Goal: Information Seeking & Learning: Learn about a topic

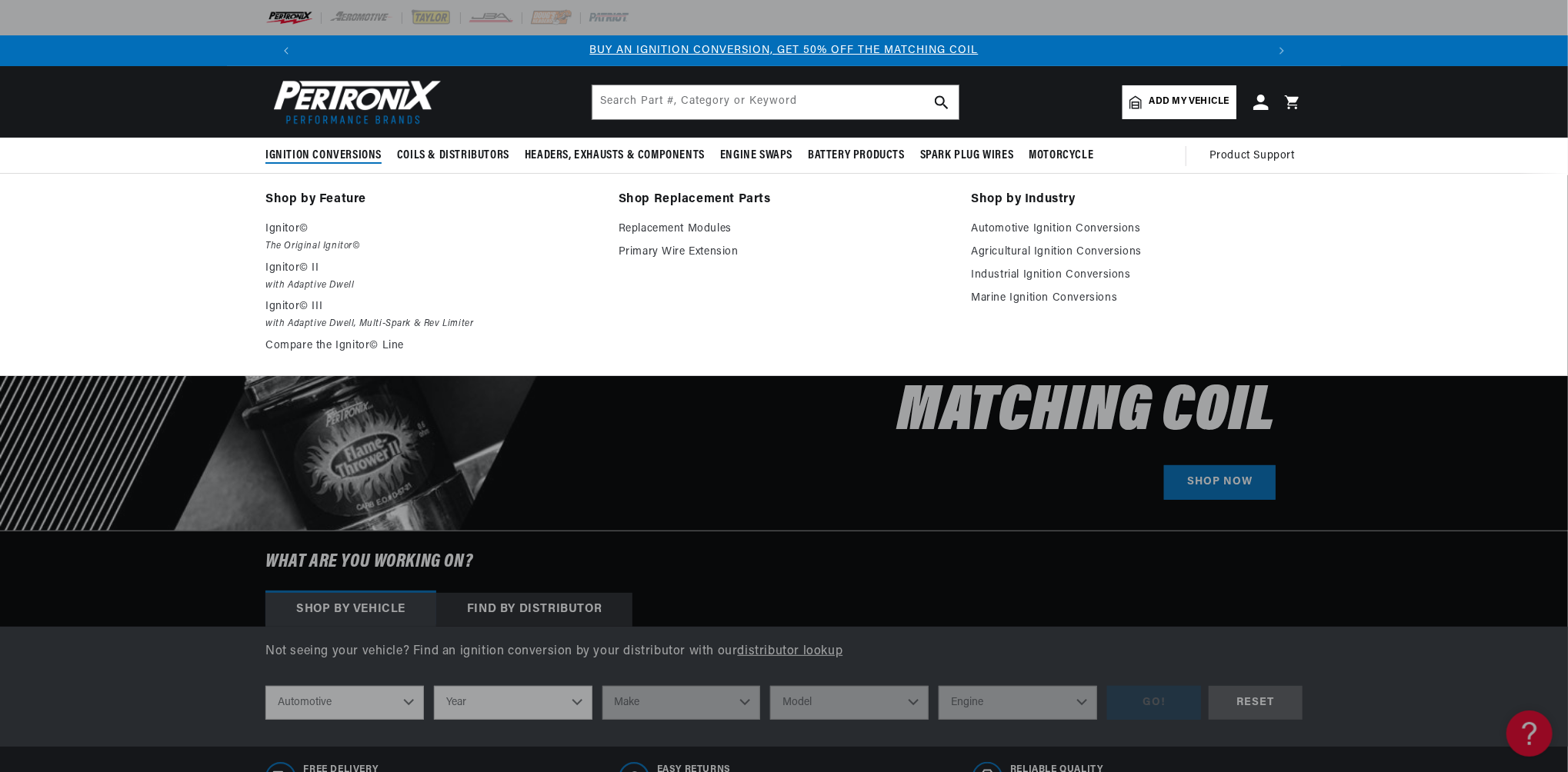
click at [338, 153] on span "Ignition Conversions" at bounding box center [323, 156] width 116 height 16
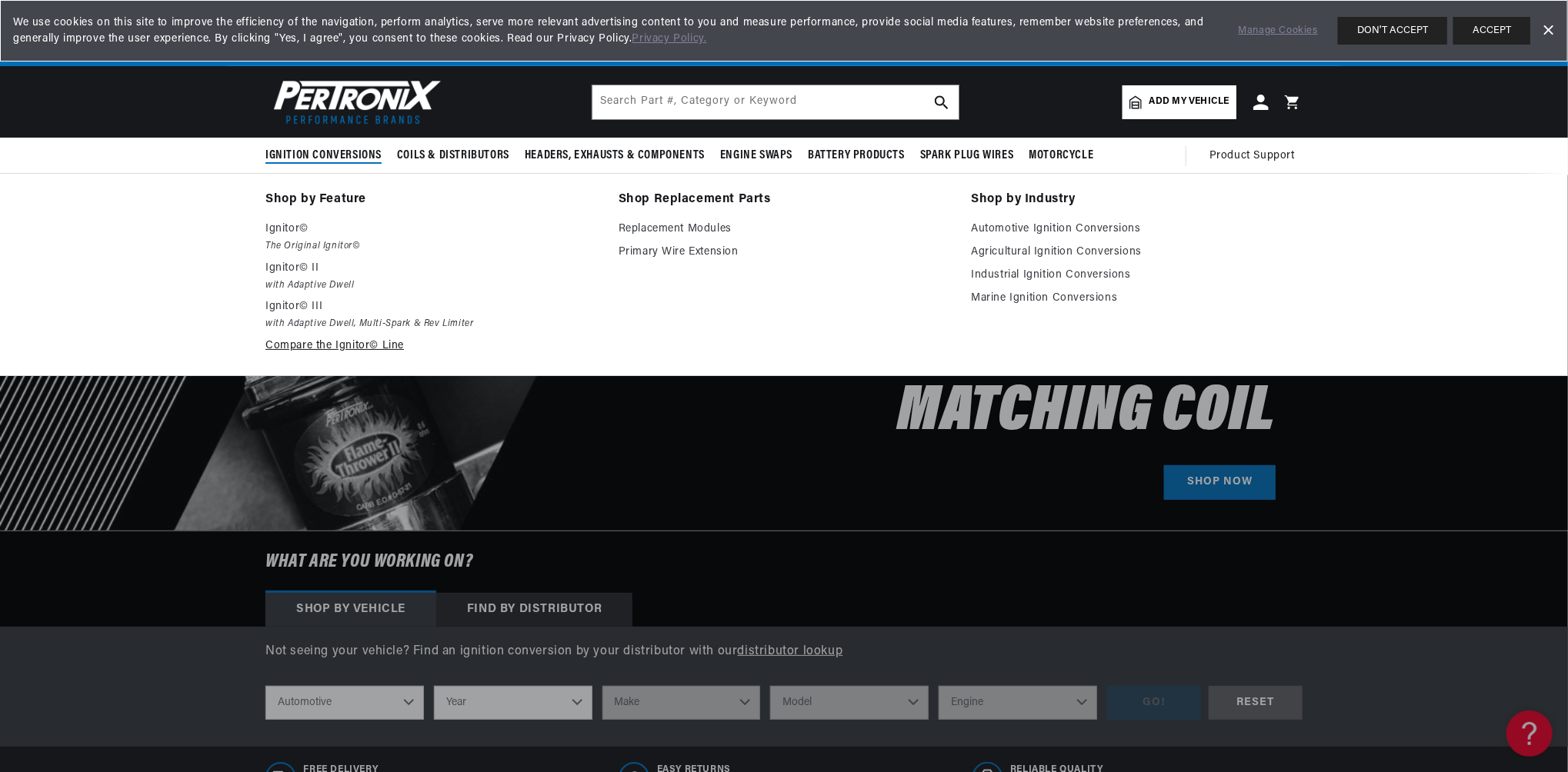
scroll to position [0, 1921]
click at [389, 324] on em "with Adaptive Dwell, Multi-Spark & Rev Limiter" at bounding box center [431, 324] width 332 height 16
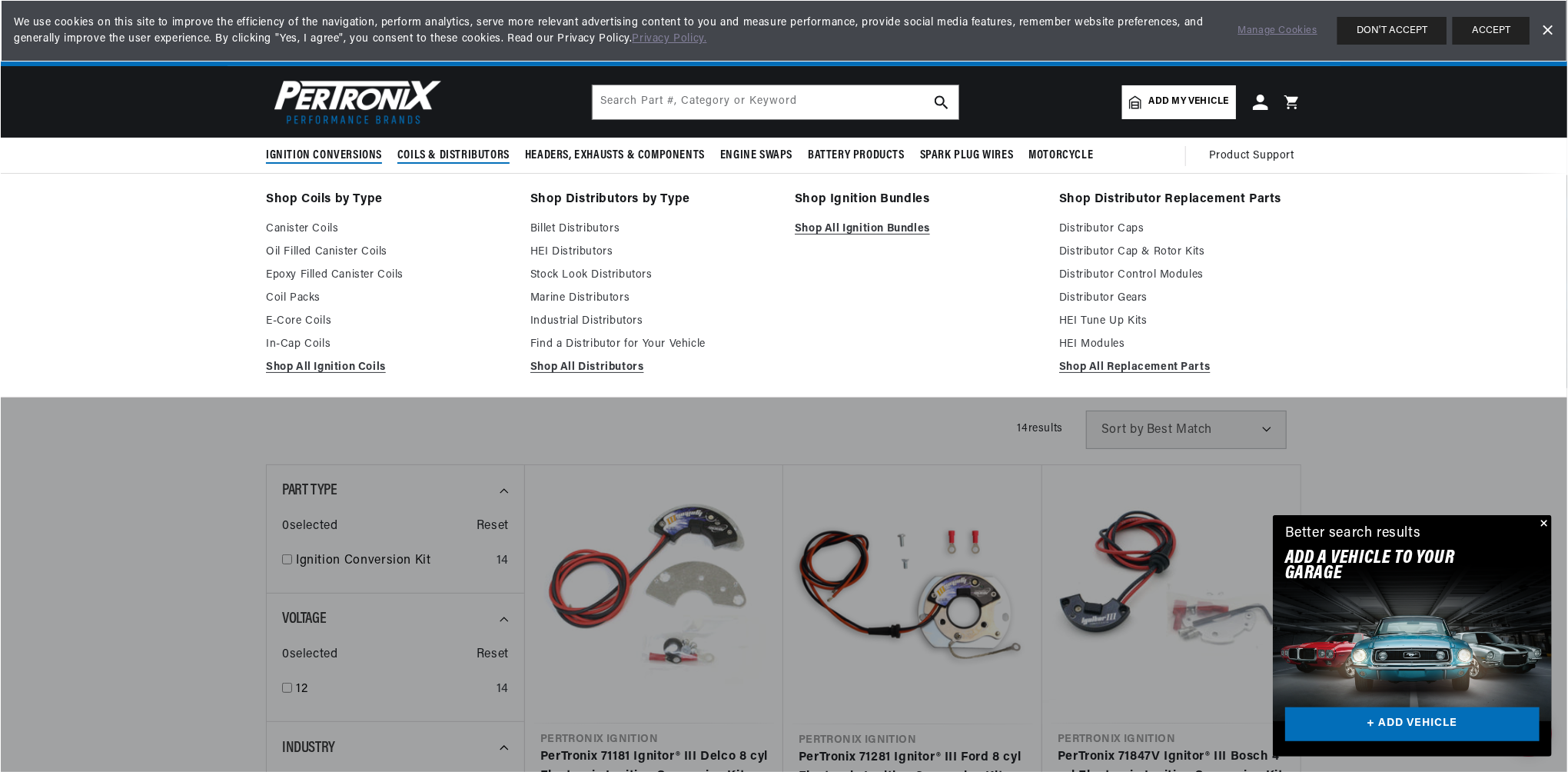
scroll to position [0, 1919]
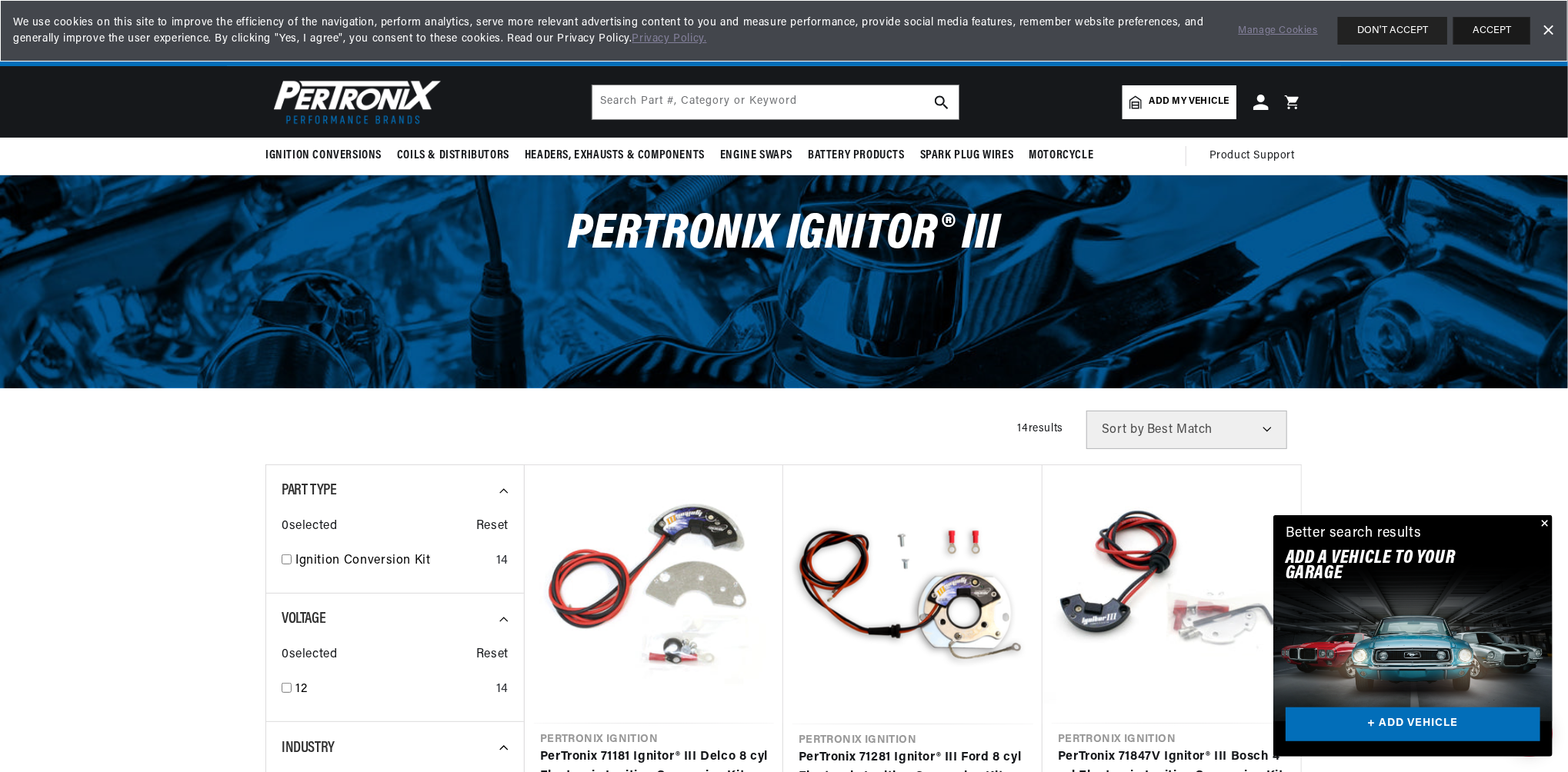
click at [1494, 31] on button "ACCEPT" at bounding box center [1492, 30] width 77 height 28
